Goal: Entertainment & Leisure: Consume media (video, audio)

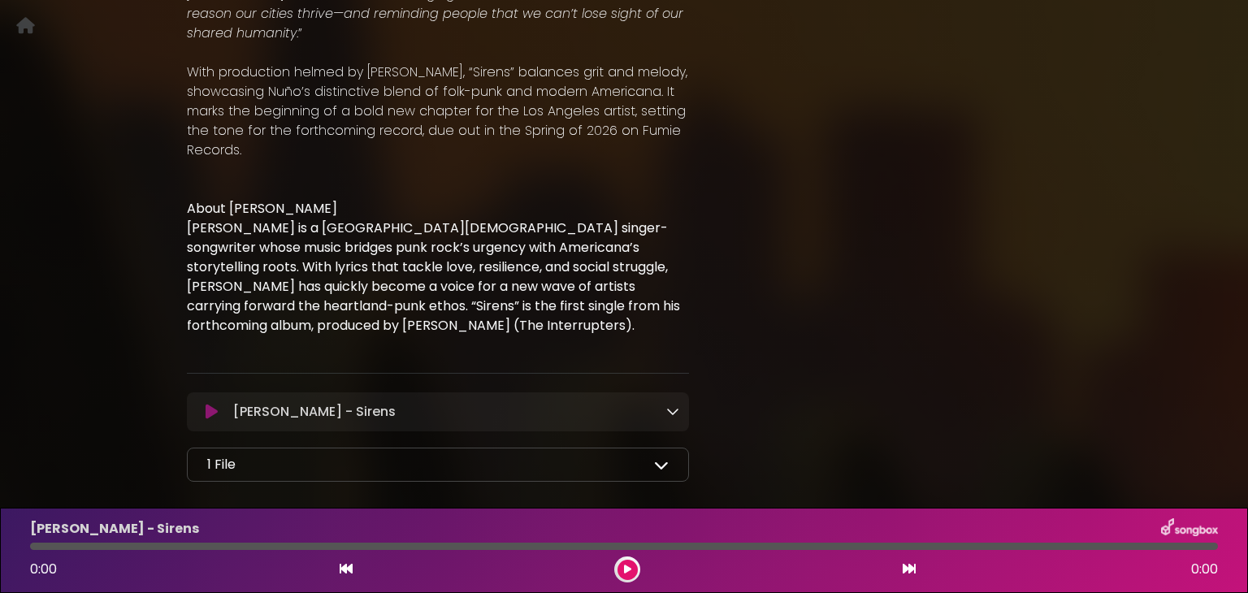
scroll to position [789, 0]
click at [662, 455] on icon at bounding box center [661, 462] width 15 height 15
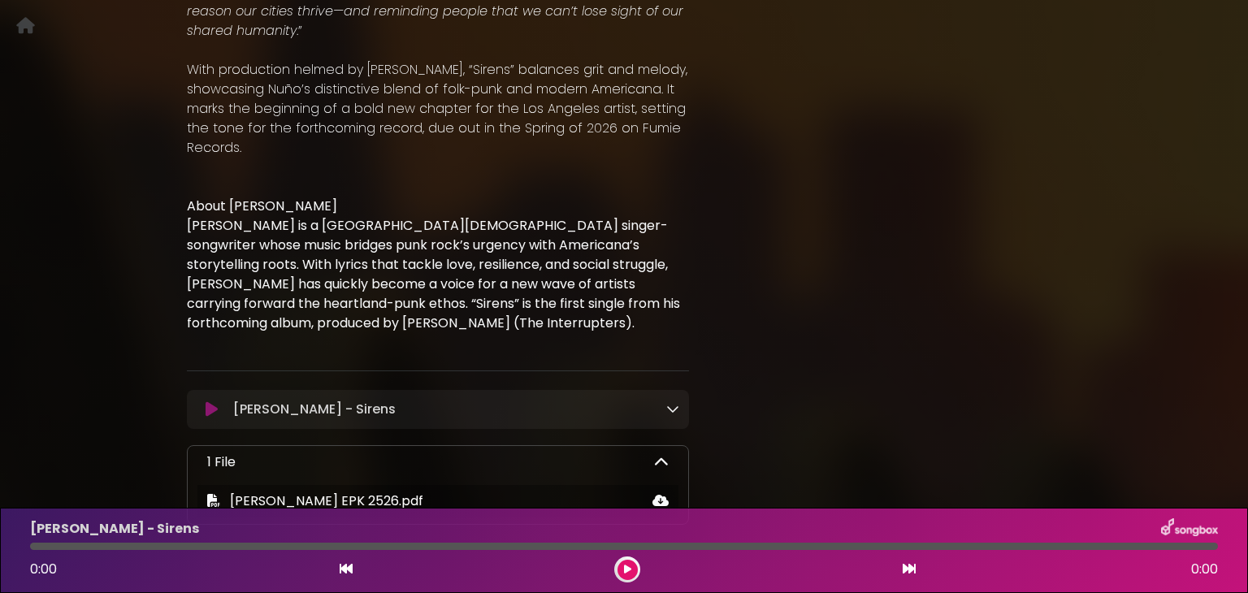
click at [670, 402] on icon at bounding box center [672, 408] width 13 height 13
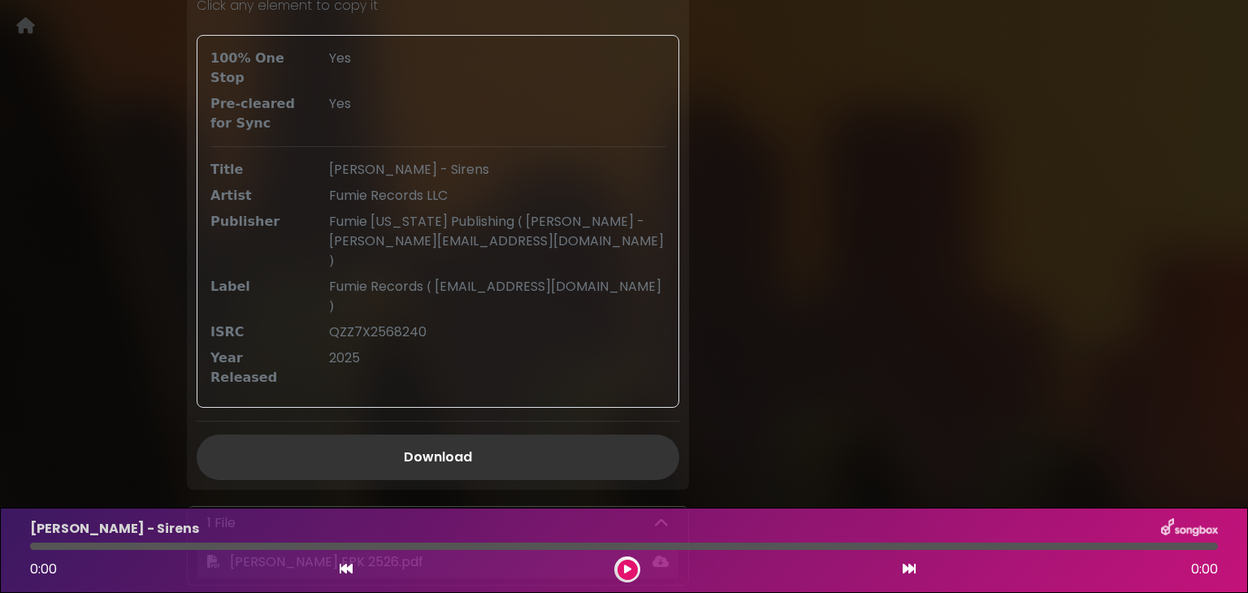
scroll to position [1258, 0]
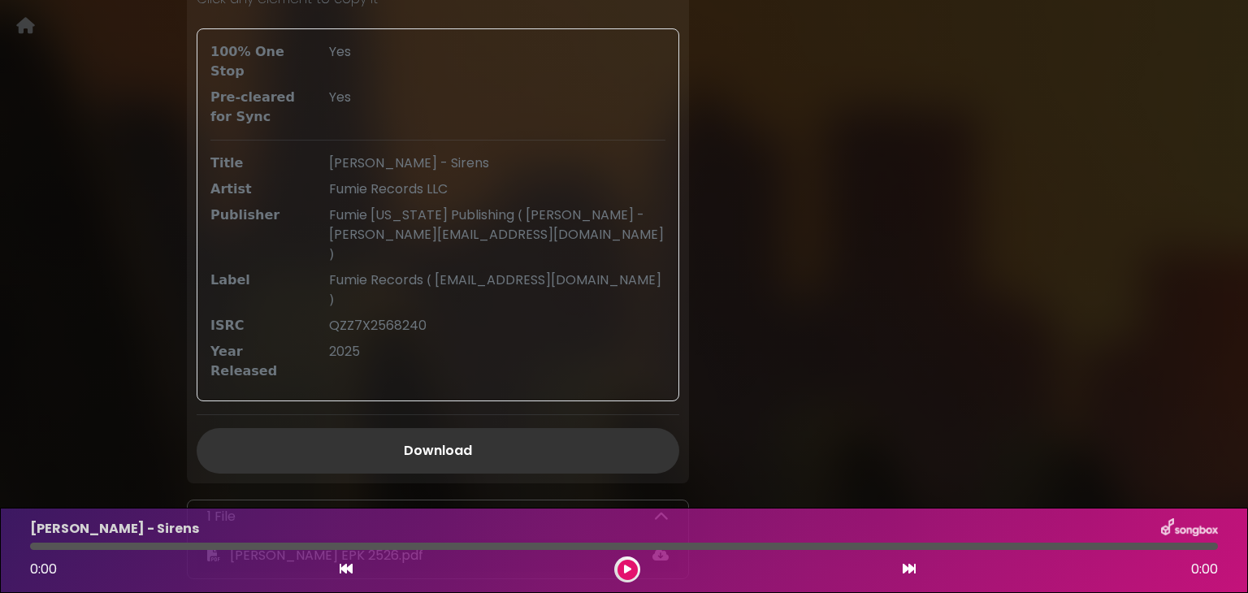
click at [634, 576] on button at bounding box center [628, 570] width 20 height 20
click at [629, 572] on icon at bounding box center [627, 570] width 7 height 10
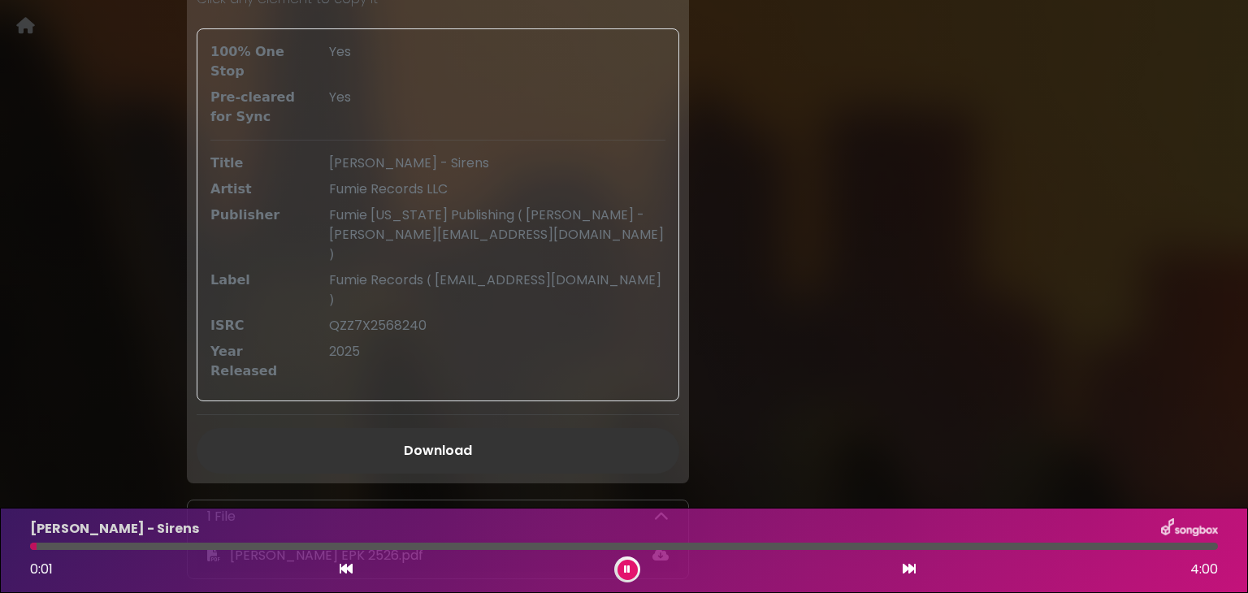
click at [629, 572] on icon at bounding box center [627, 570] width 7 height 10
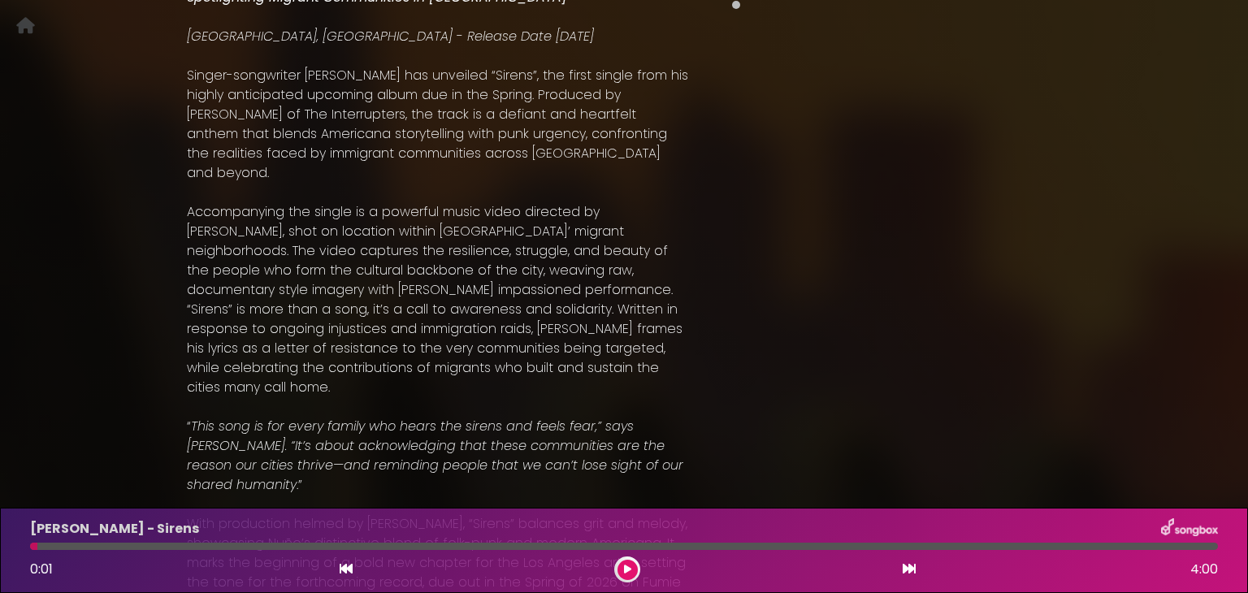
scroll to position [0, 0]
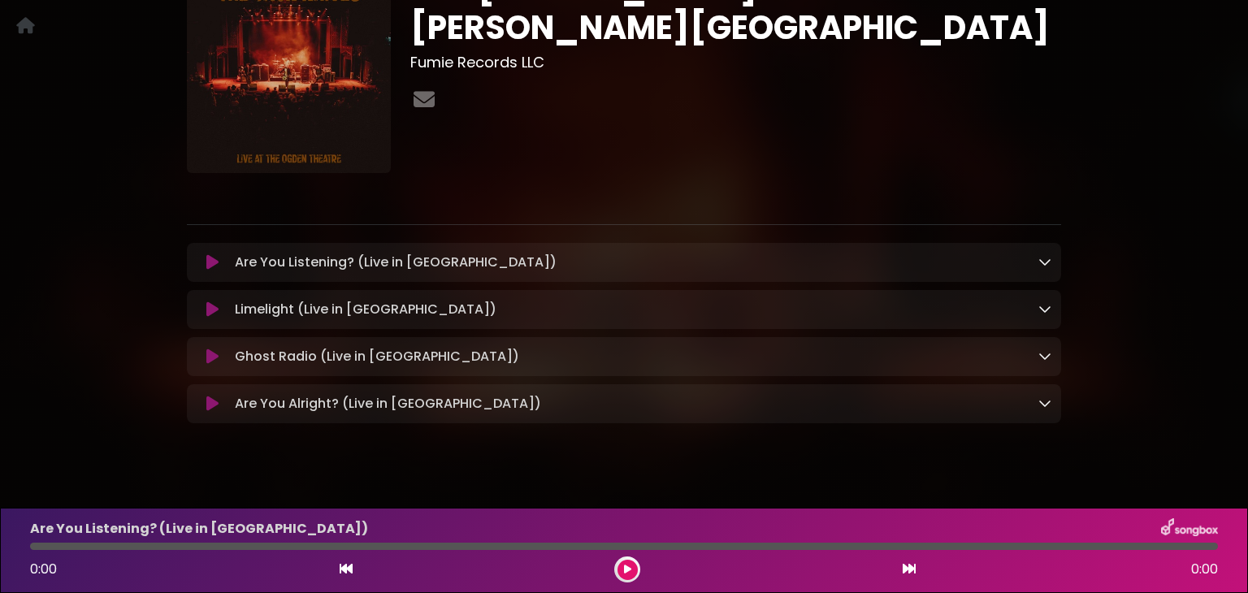
scroll to position [156, 0]
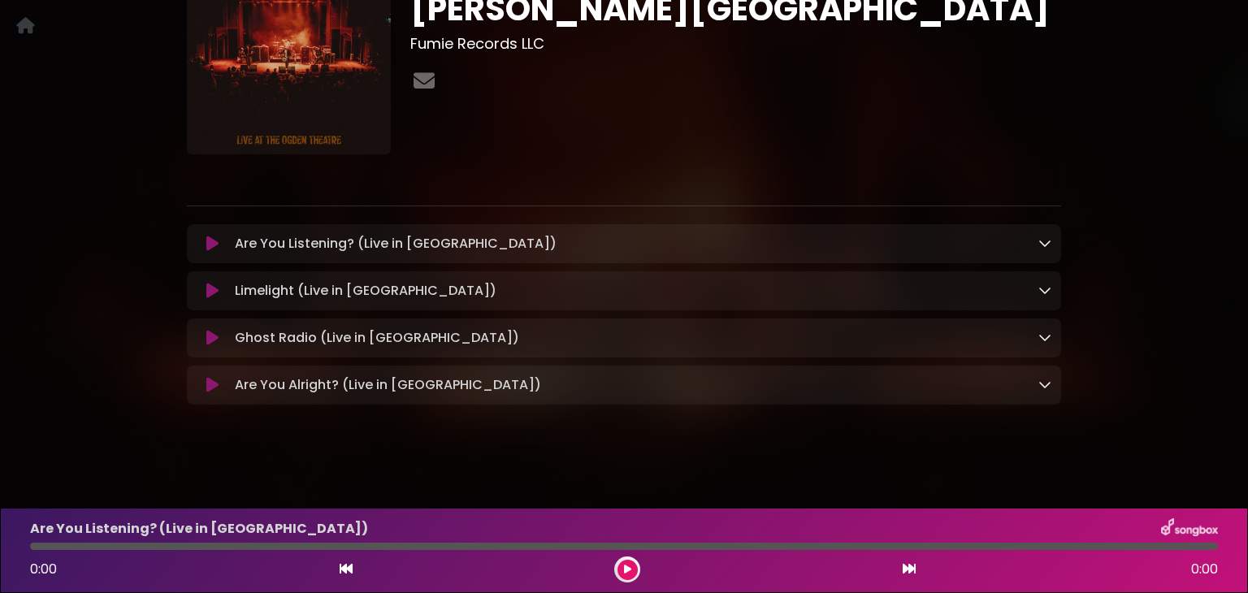
click at [1036, 246] on div "Are You Listening? (Live in Denver) Loading Track..." at bounding box center [639, 244] width 823 height 20
click at [1048, 241] on icon at bounding box center [1044, 242] width 13 height 13
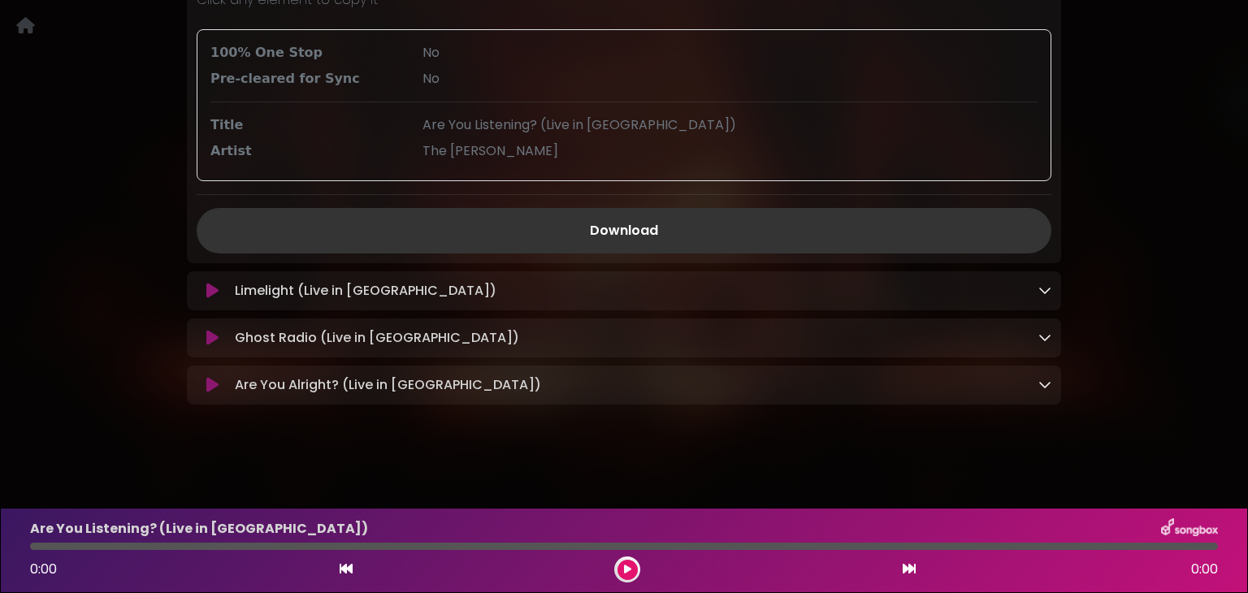
scroll to position [0, 0]
